Goal: Complete application form: Complete application form

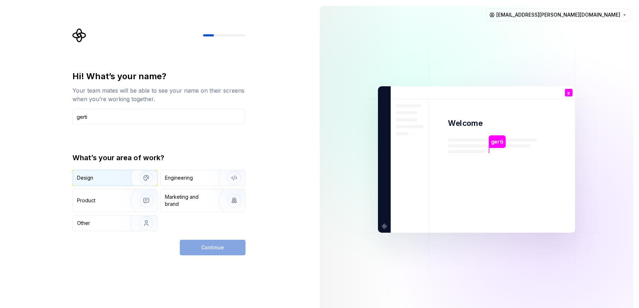
type input "gerti"
click at [104, 181] on div "Design" at bounding box center [115, 178] width 84 height 16
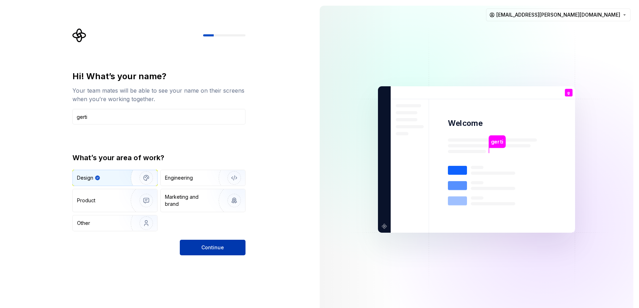
click at [217, 248] on span "Continue" at bounding box center [212, 247] width 23 height 7
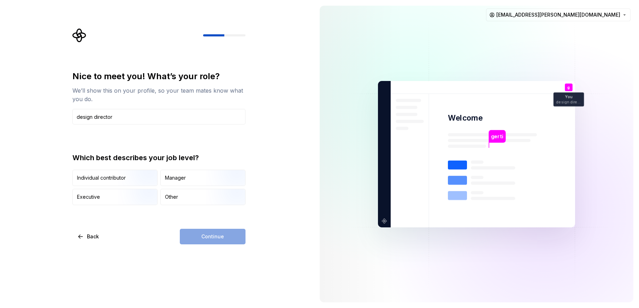
type input "design director"
click at [212, 237] on div "Continue" at bounding box center [213, 236] width 66 height 16
click at [196, 181] on div "Manager" at bounding box center [203, 178] width 84 height 16
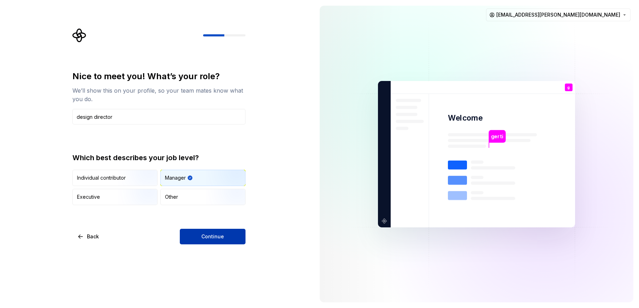
click at [204, 236] on span "Continue" at bounding box center [212, 236] width 23 height 7
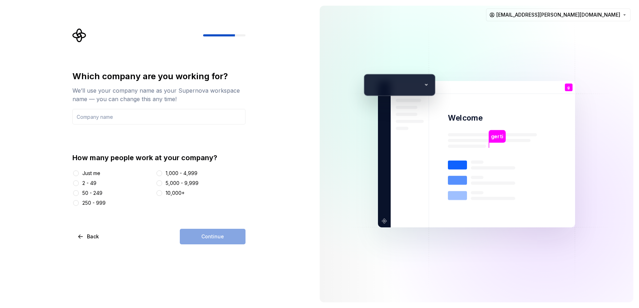
click at [86, 183] on div "2 - 49" at bounding box center [89, 182] width 14 height 7
click at [79, 183] on button "2 - 49" at bounding box center [76, 183] width 6 height 6
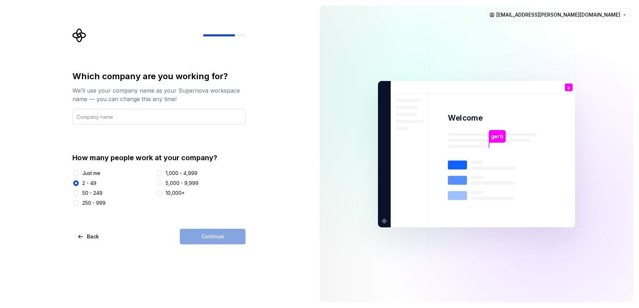
click at [131, 118] on input "text" at bounding box center [158, 117] width 173 height 16
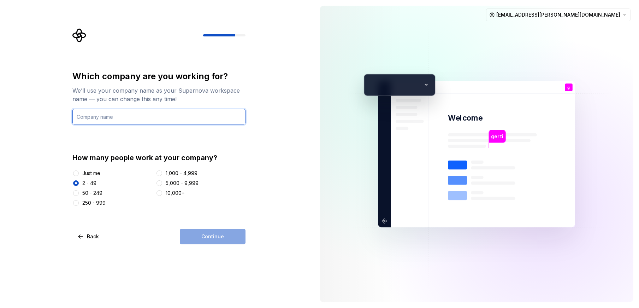
type input "Farther"
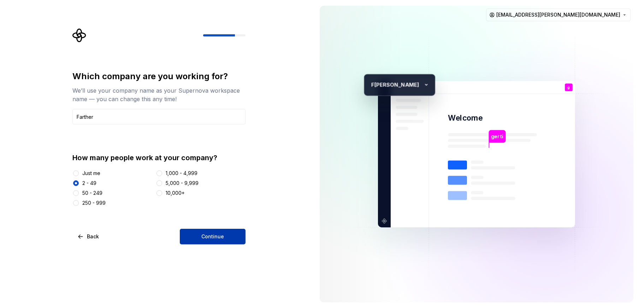
click at [213, 233] on span "Continue" at bounding box center [212, 236] width 23 height 7
